Goal: Find specific page/section: Find specific page/section

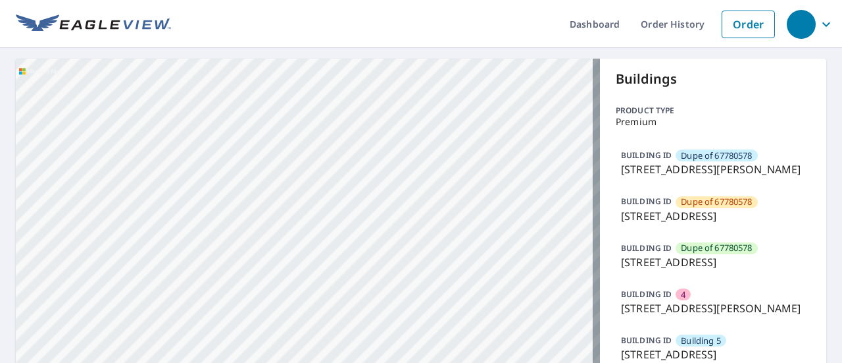
scroll to position [948, 0]
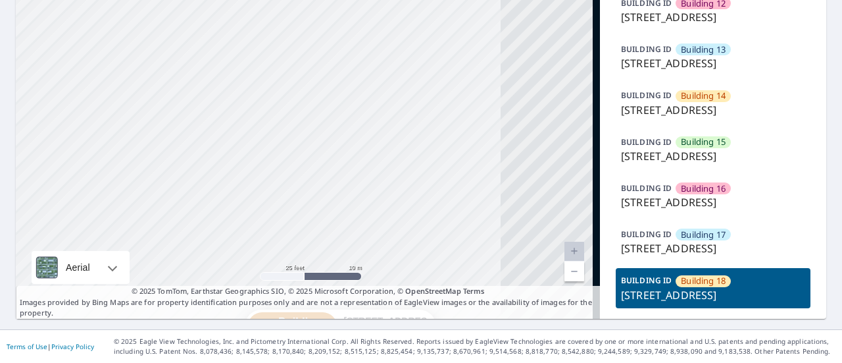
drag, startPoint x: 272, startPoint y: 82, endPoint x: 115, endPoint y: 229, distance: 215.6
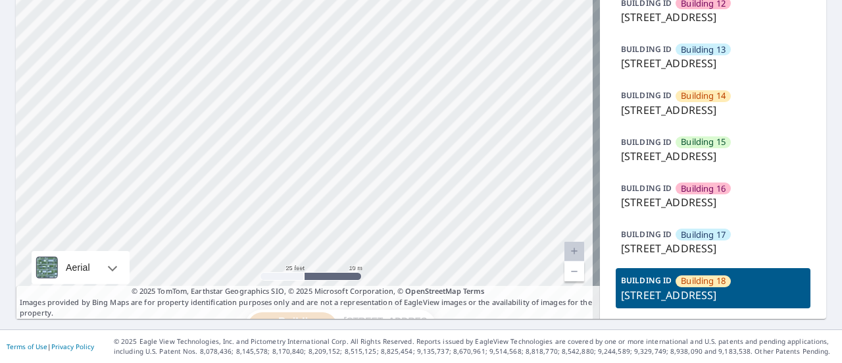
click at [688, 240] on p "[STREET_ADDRESS]" at bounding box center [713, 248] width 184 height 16
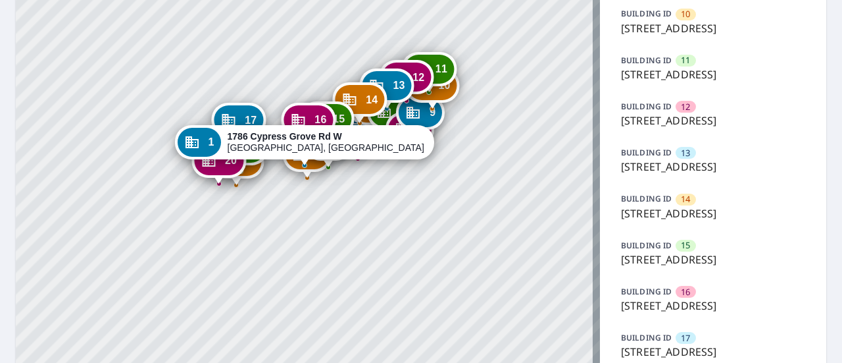
scroll to position [557, 0]
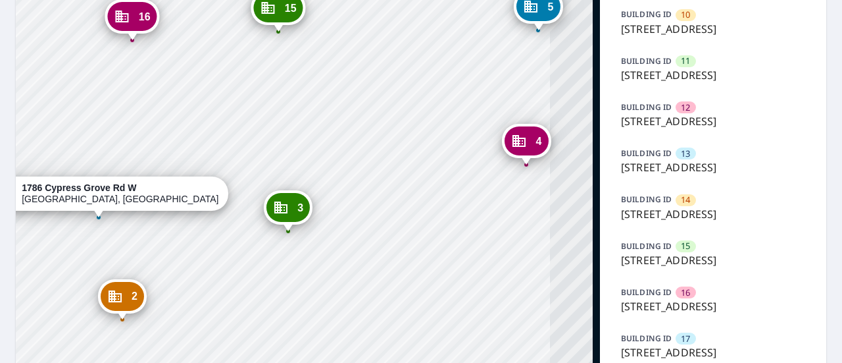
drag, startPoint x: 464, startPoint y: 80, endPoint x: 355, endPoint y: 250, distance: 201.9
click at [355, 250] on div "2 [STREET_ADDRESS] 3 [STREET_ADDRESS] 4 [STREET_ADDRESS] 5 [STREET_ADDRESS] 6 […" at bounding box center [308, 8] width 584 height 1013
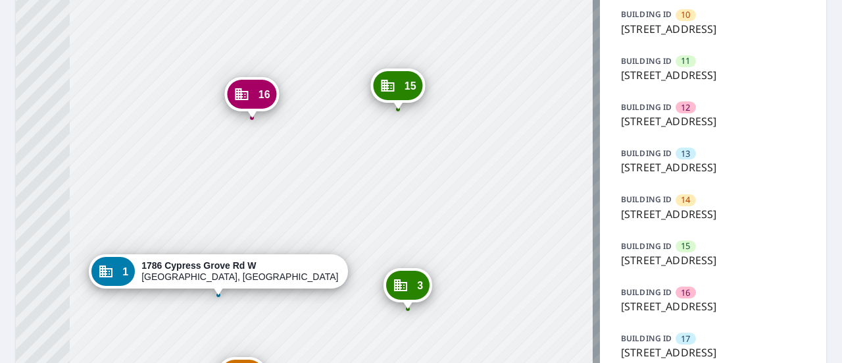
drag, startPoint x: 361, startPoint y: 51, endPoint x: 480, endPoint y: 128, distance: 142.8
click at [480, 128] on div "2 1786 Cypress Grove Rd W Sherman, TX 75092 3 1782 Cypress Grove Rd W Sherman, …" at bounding box center [308, 8] width 584 height 1013
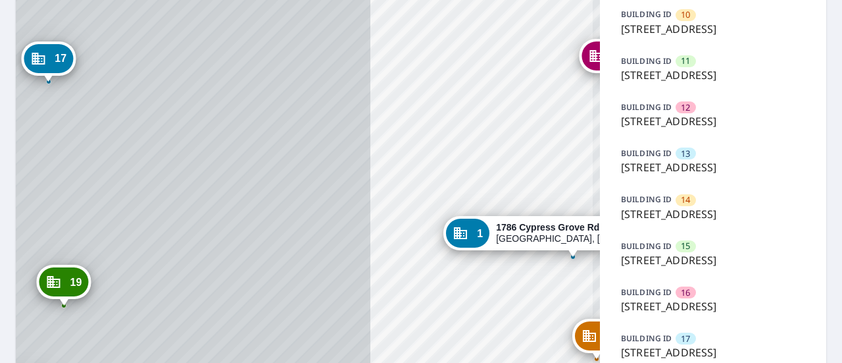
drag, startPoint x: 77, startPoint y: 194, endPoint x: 432, endPoint y: 156, distance: 356.8
click at [432, 156] on div "2 1786 Cypress Grove Rd W Sherman, TX 75092 3 1782 Cypress Grove Rd W Sherman, …" at bounding box center [308, 8] width 584 height 1013
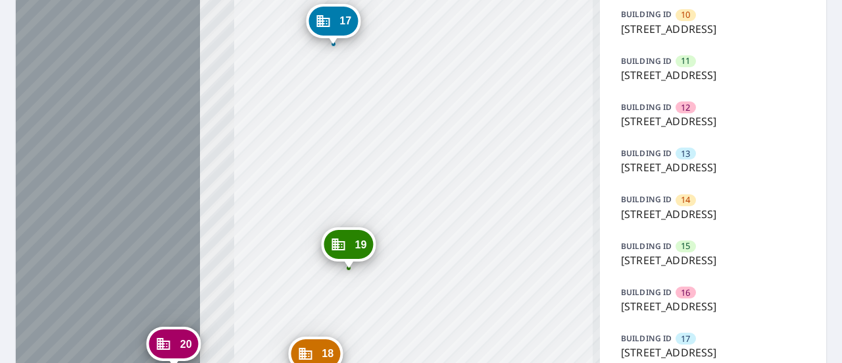
drag, startPoint x: 210, startPoint y: 217, endPoint x: 495, endPoint y: 179, distance: 287.4
click at [495, 179] on div "2 1786 Cypress Grove Rd W Sherman, TX 75092 3 1782 Cypress Grove Rd W Sherman, …" at bounding box center [308, 8] width 584 height 1013
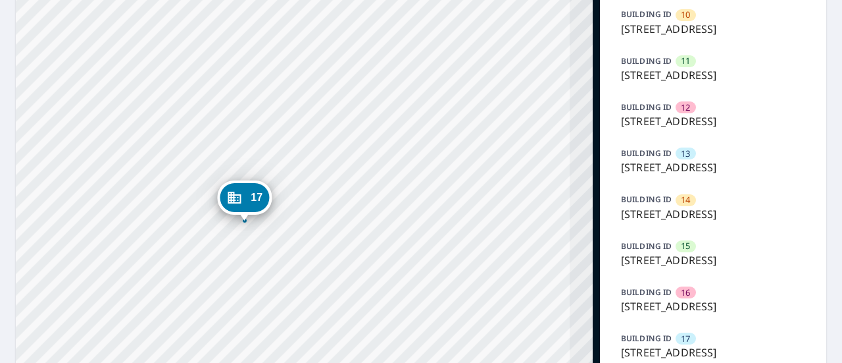
drag, startPoint x: 311, startPoint y: 85, endPoint x: 222, endPoint y: 261, distance: 197.5
click at [222, 261] on div "2 1786 Cypress Grove Rd W Sherman, TX 75092 3 1782 Cypress Grove Rd W Sherman, …" at bounding box center [308, 8] width 584 height 1013
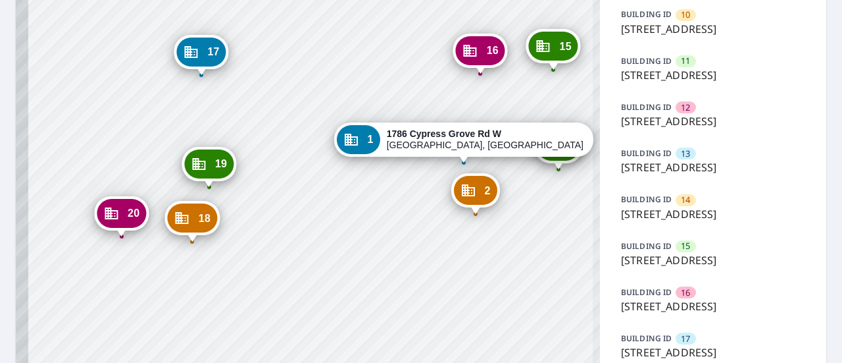
drag, startPoint x: 325, startPoint y: 307, endPoint x: 355, endPoint y: 99, distance: 210.7
click at [355, 99] on div "2 1786 Cypress Grove Rd W Sherman, TX 75092 3 1782 Cypress Grove Rd W Sherman, …" at bounding box center [308, 8] width 584 height 1013
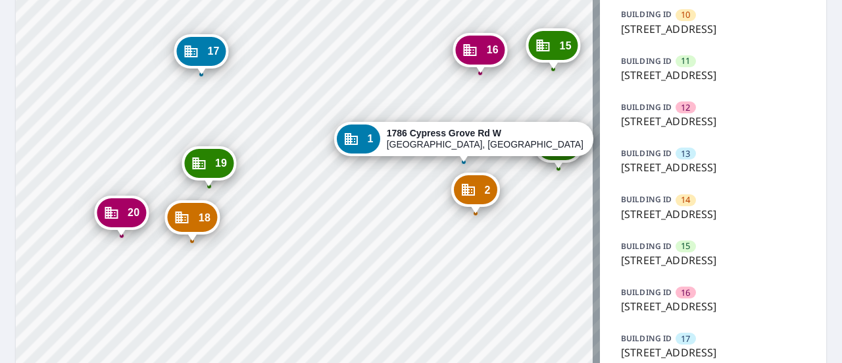
drag, startPoint x: 468, startPoint y: 92, endPoint x: 358, endPoint y: 125, distance: 114.7
click at [358, 125] on div "2 1786 Cypress Grove Rd W Sherman, TX 75092 3 1782 Cypress Grove Rd W Sherman, …" at bounding box center [308, 8] width 584 height 1013
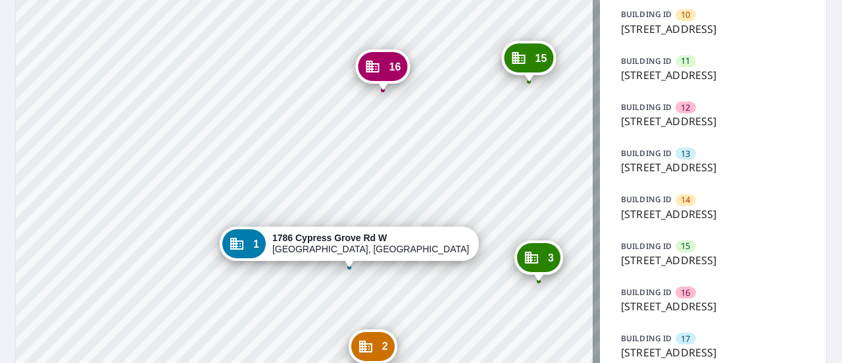
drag, startPoint x: 448, startPoint y: 107, endPoint x: 277, endPoint y: 260, distance: 228.9
click at [277, 260] on div "2 1786 Cypress Grove Rd W Sherman, TX 75092 3 1782 Cypress Grove Rd W Sherman, …" at bounding box center [308, 8] width 584 height 1013
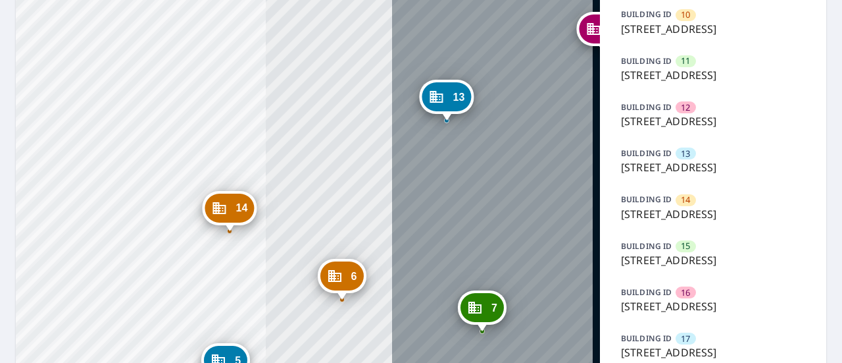
drag, startPoint x: 515, startPoint y: 99, endPoint x: 122, endPoint y: 249, distance: 420.8
click at [122, 249] on div "2 1786 Cypress Grove Rd W Sherman, TX 75092 3 1782 Cypress Grove Rd W Sherman, …" at bounding box center [308, 8] width 584 height 1013
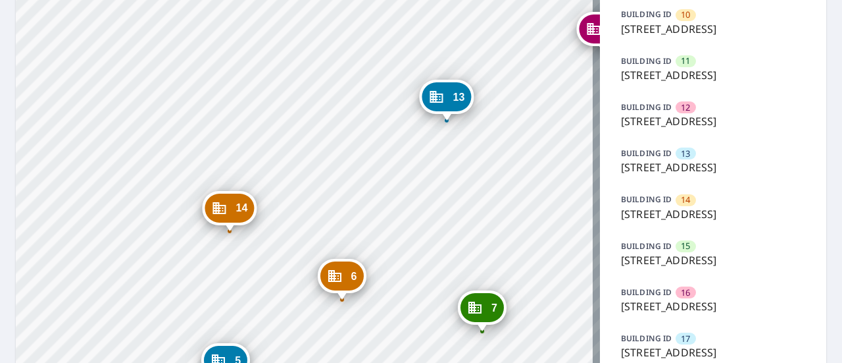
drag, startPoint x: 346, startPoint y: 242, endPoint x: 55, endPoint y: 315, distance: 299.1
click at [55, 315] on div "2 1786 Cypress Grove Rd W Sherman, TX 75092 3 1782 Cypress Grove Rd W Sherman, …" at bounding box center [308, 8] width 584 height 1013
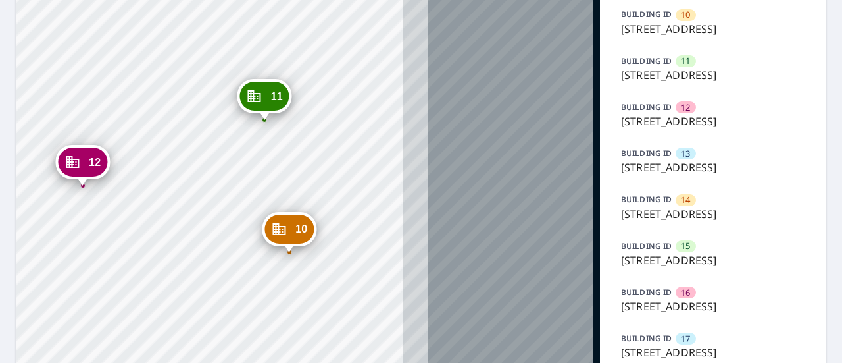
drag, startPoint x: 406, startPoint y: 215, endPoint x: 170, endPoint y: 278, distance: 244.4
click at [170, 278] on div "2 1786 Cypress Grove Rd W Sherman, TX 75092 3 1782 Cypress Grove Rd W Sherman, …" at bounding box center [308, 8] width 584 height 1013
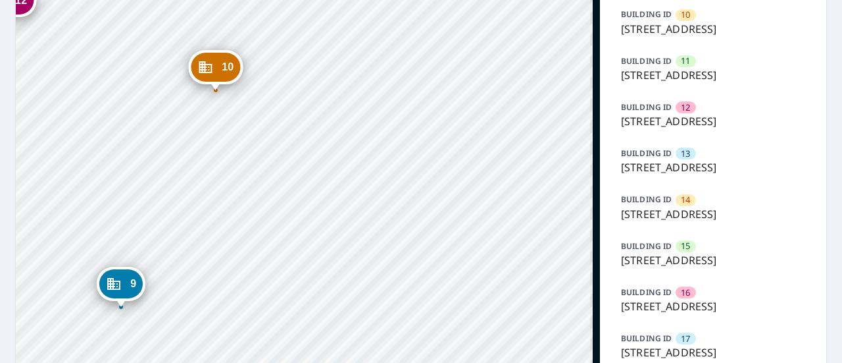
drag, startPoint x: 495, startPoint y: 207, endPoint x: 426, endPoint y: 43, distance: 177.6
click at [426, 43] on div "2 1786 Cypress Grove Rd W Sherman, TX 75092 3 1782 Cypress Grove Rd W Sherman, …" at bounding box center [308, 8] width 584 height 1013
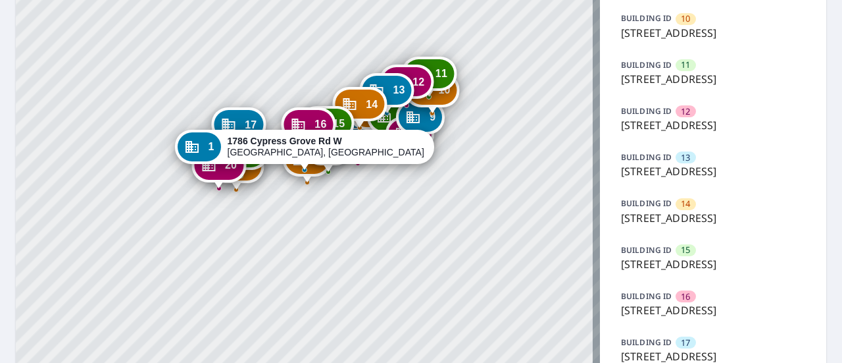
scroll to position [556, 0]
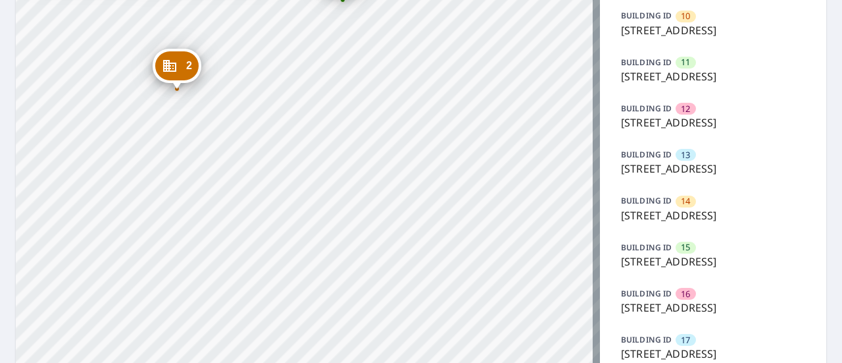
drag, startPoint x: 312, startPoint y: 128, endPoint x: 286, endPoint y: 324, distance: 197.9
click at [286, 324] on div "2 1786 Cypress Grove Rd W Sherman, TX 75092 3 1782 Cypress Grove Rd W Sherman, …" at bounding box center [308, 9] width 584 height 1013
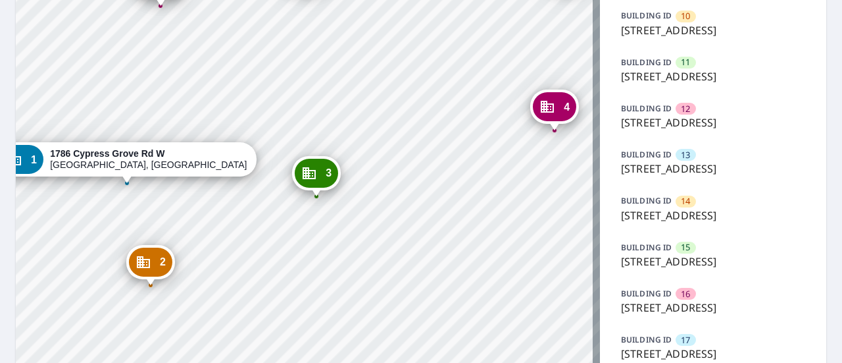
drag, startPoint x: 426, startPoint y: 59, endPoint x: 421, endPoint y: 280, distance: 221.2
click at [421, 280] on div "2 1786 Cypress Grove Rd W Sherman, TX 75092 3 1782 Cypress Grove Rd W Sherman, …" at bounding box center [308, 9] width 584 height 1013
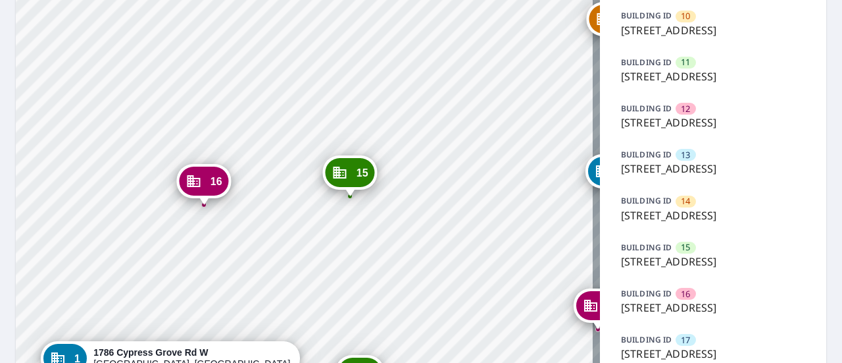
drag, startPoint x: 421, startPoint y: 116, endPoint x: 469, endPoint y: 94, distance: 53.0
click at [469, 94] on div "2 1786 Cypress Grove Rd W Sherman, TX 75092 3 1782 Cypress Grove Rd W Sherman, …" at bounding box center [308, 9] width 584 height 1013
